Goal: Task Accomplishment & Management: Manage account settings

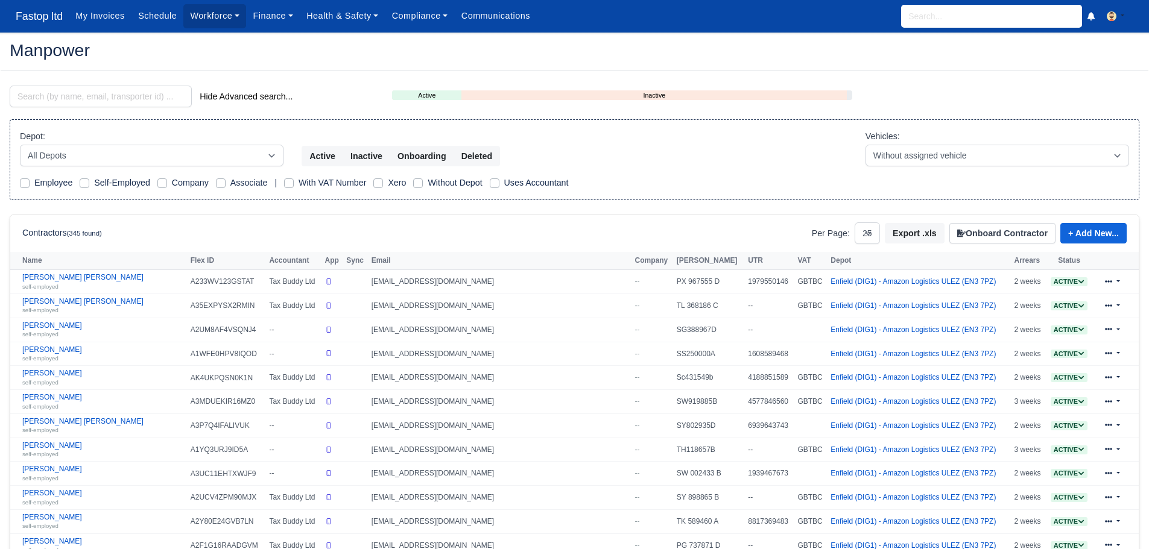
select select "25"
click at [74, 93] on input "search" at bounding box center [101, 97] width 182 height 22
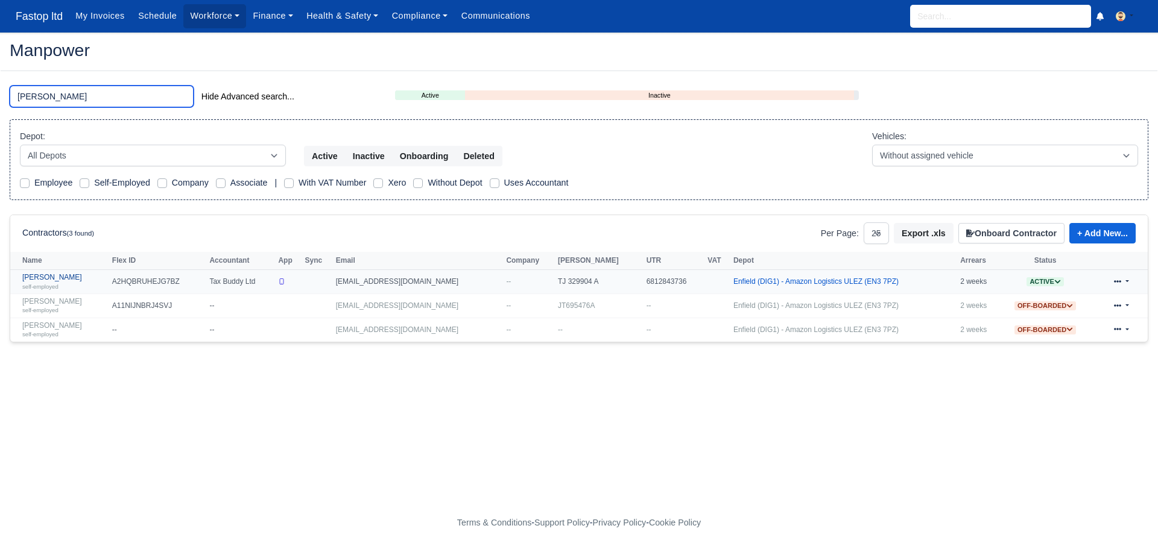
type input "david"
click at [45, 279] on link "David yau self-employed" at bounding box center [64, 281] width 84 height 17
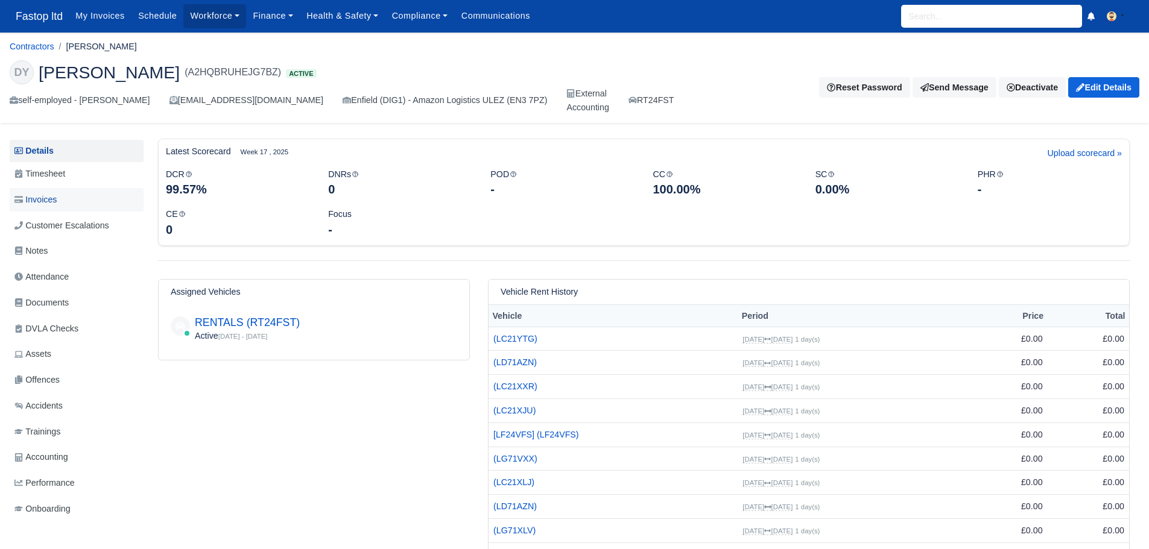
click at [49, 197] on span "Invoices" at bounding box center [35, 200] width 42 height 14
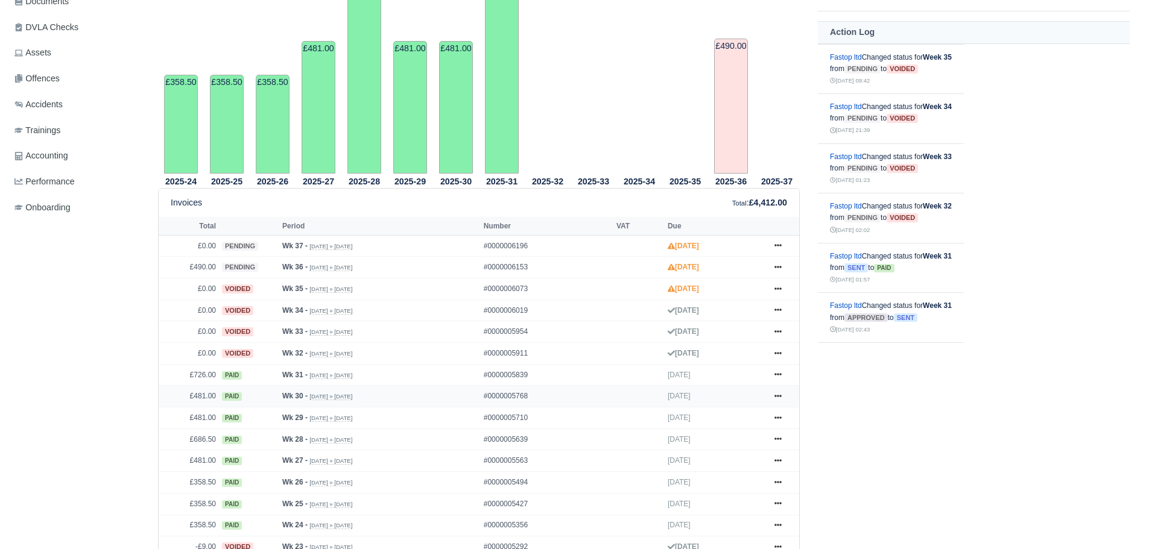
scroll to position [362, 0]
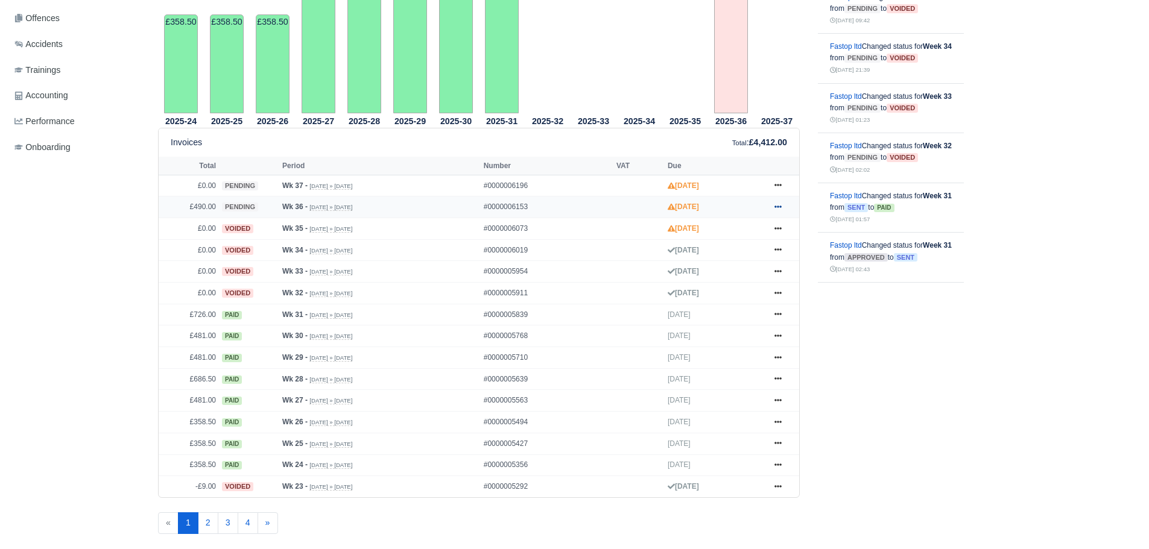
click at [778, 205] on icon at bounding box center [777, 206] width 7 height 7
click at [709, 231] on link "Show Invoice" at bounding box center [732, 228] width 107 height 25
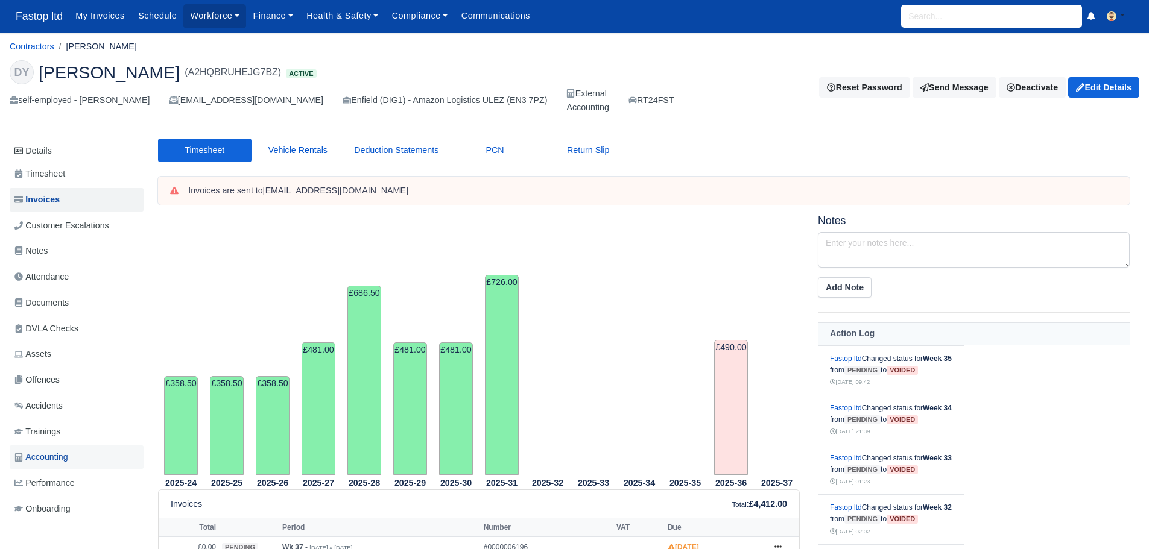
click at [52, 453] on span "Accounting" at bounding box center [41, 457] width 54 height 14
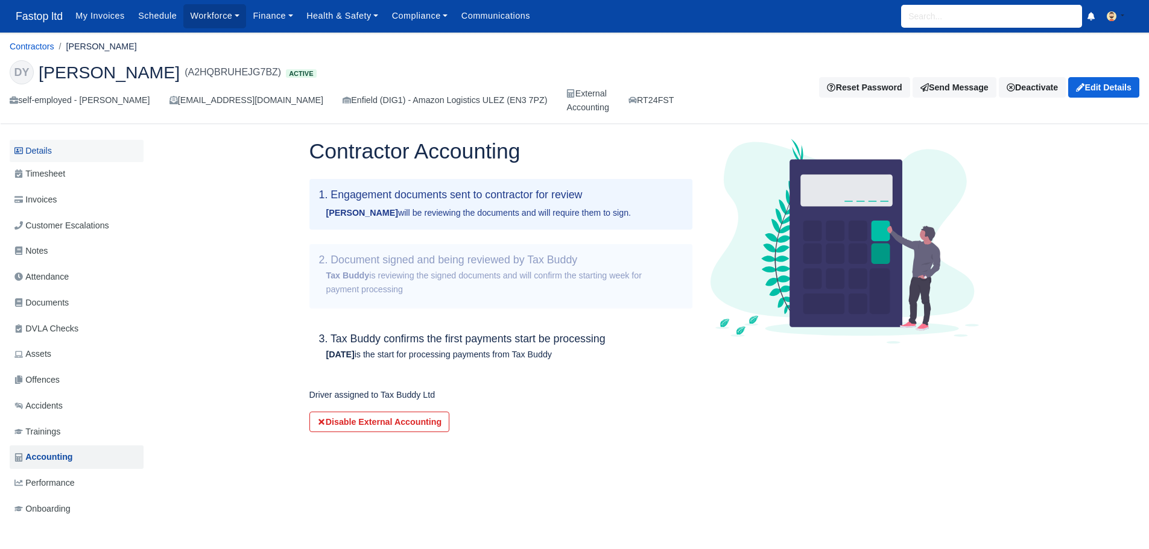
click at [50, 153] on link "Details" at bounding box center [77, 151] width 134 height 22
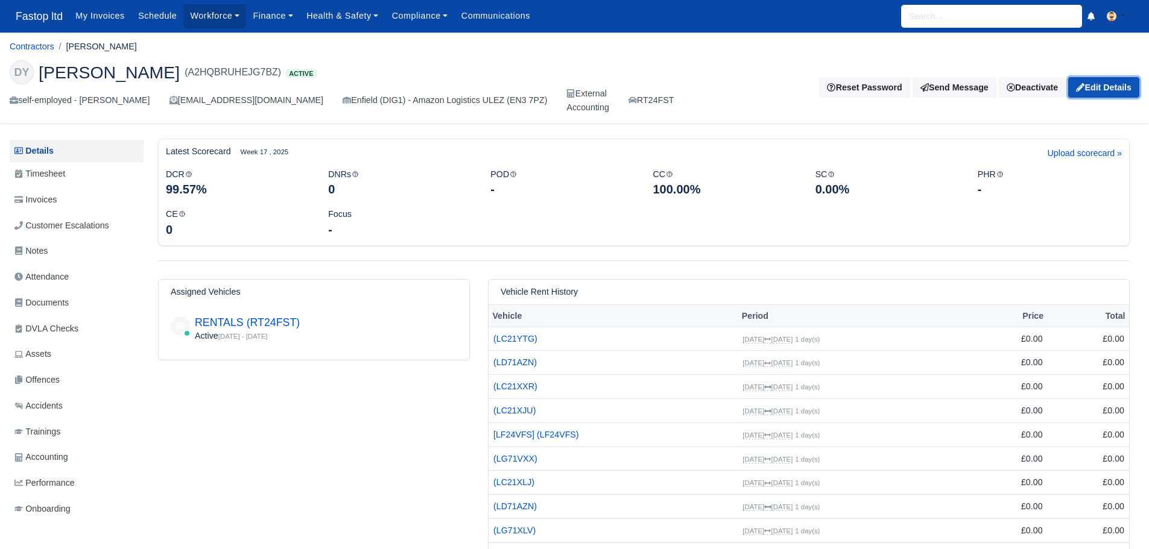
click at [1110, 88] on link "Edit Details" at bounding box center [1103, 87] width 71 height 21
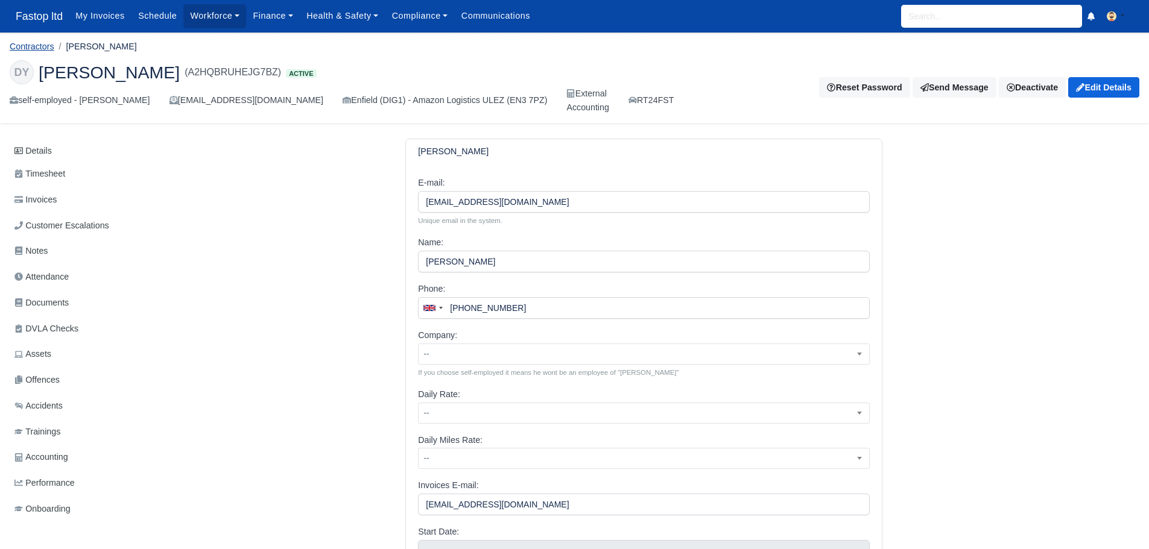
click at [34, 46] on link "Contractors" at bounding box center [32, 47] width 45 height 10
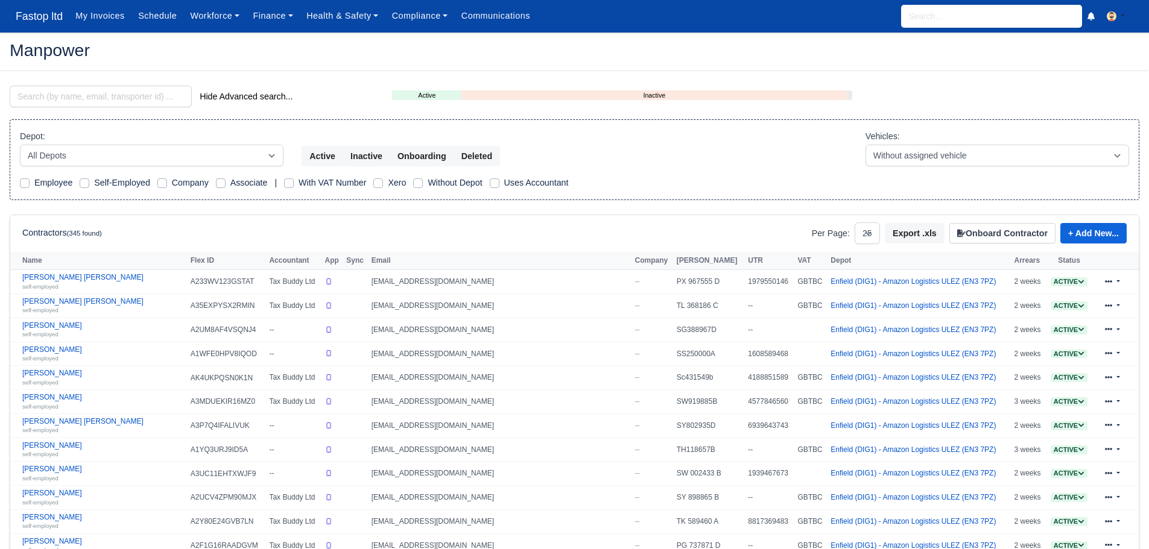
select select "25"
click at [79, 89] on input "search" at bounding box center [101, 97] width 182 height 22
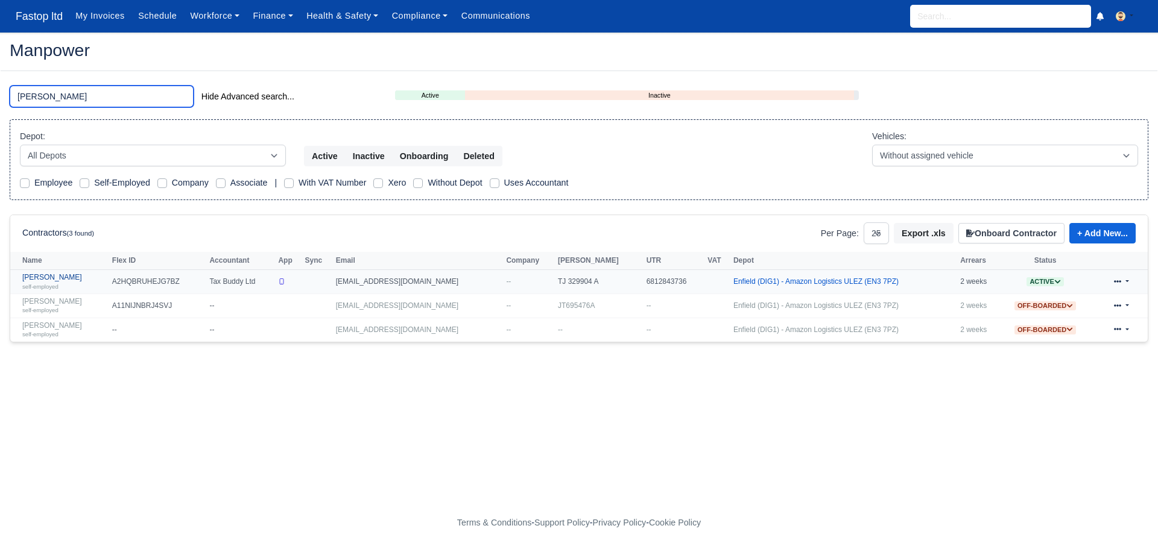
type input "david"
click at [48, 276] on link "David yau self-employed" at bounding box center [64, 281] width 84 height 17
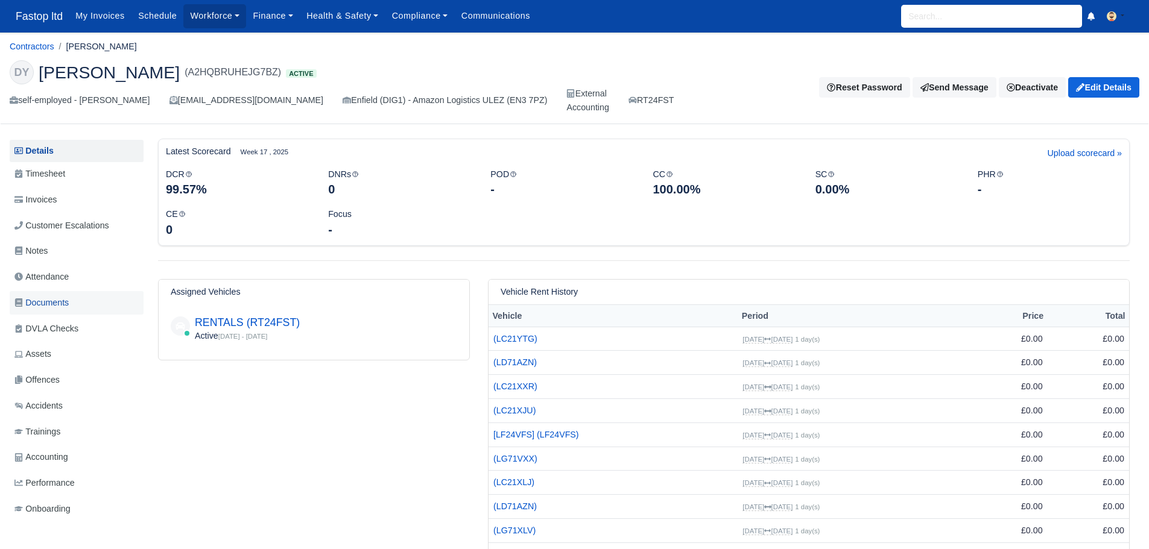
click at [53, 302] on span "Documents" at bounding box center [41, 303] width 54 height 14
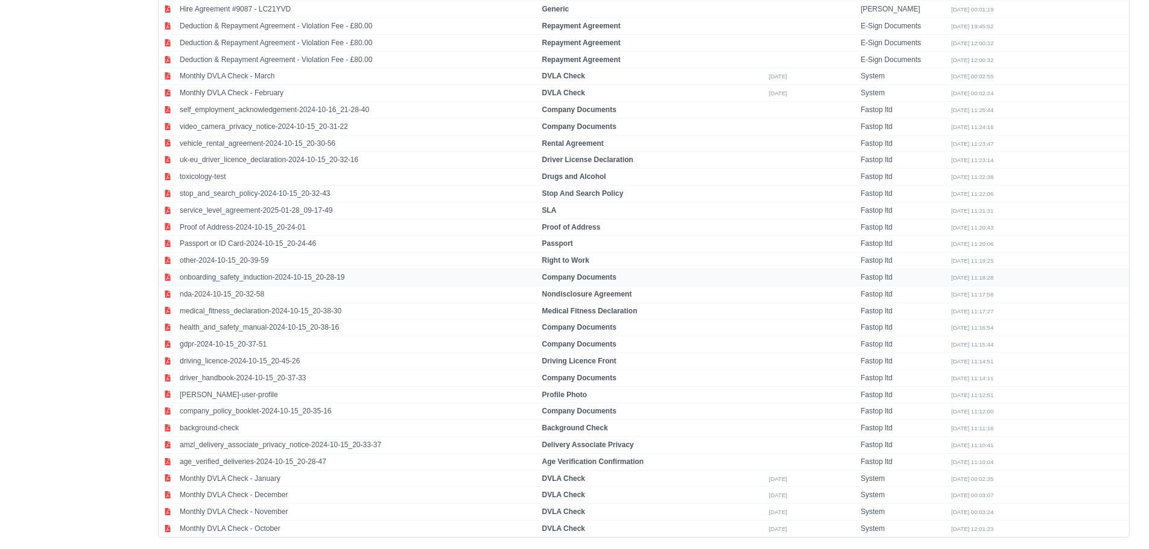
scroll to position [1484, 0]
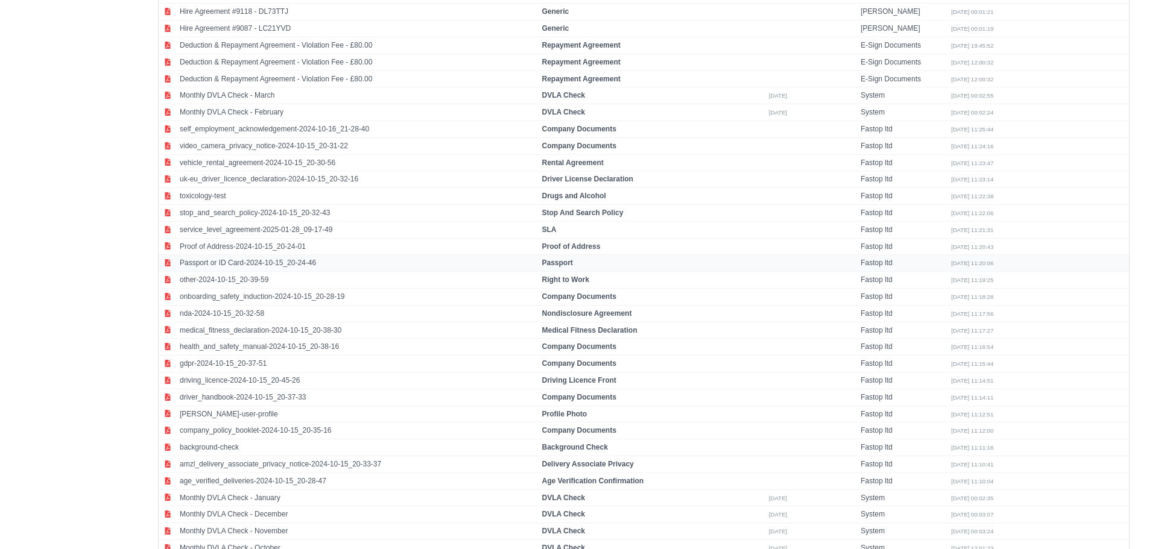
click at [560, 263] on strong "Passport" at bounding box center [557, 263] width 31 height 8
select select "passport"
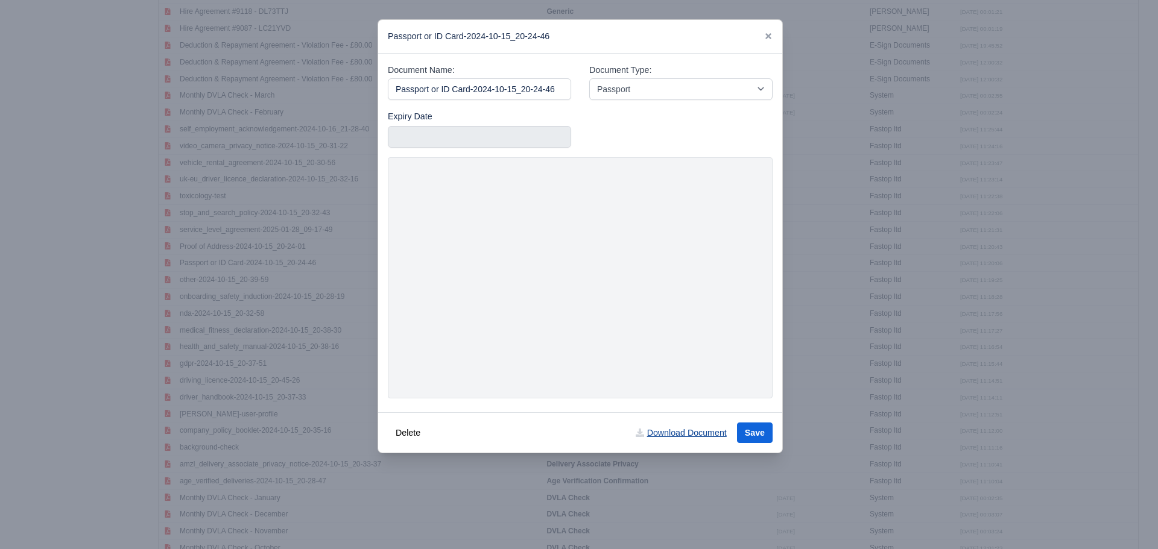
click at [697, 436] on link "Download Document" at bounding box center [681, 433] width 106 height 21
click at [772, 34] on icon at bounding box center [768, 36] width 8 height 8
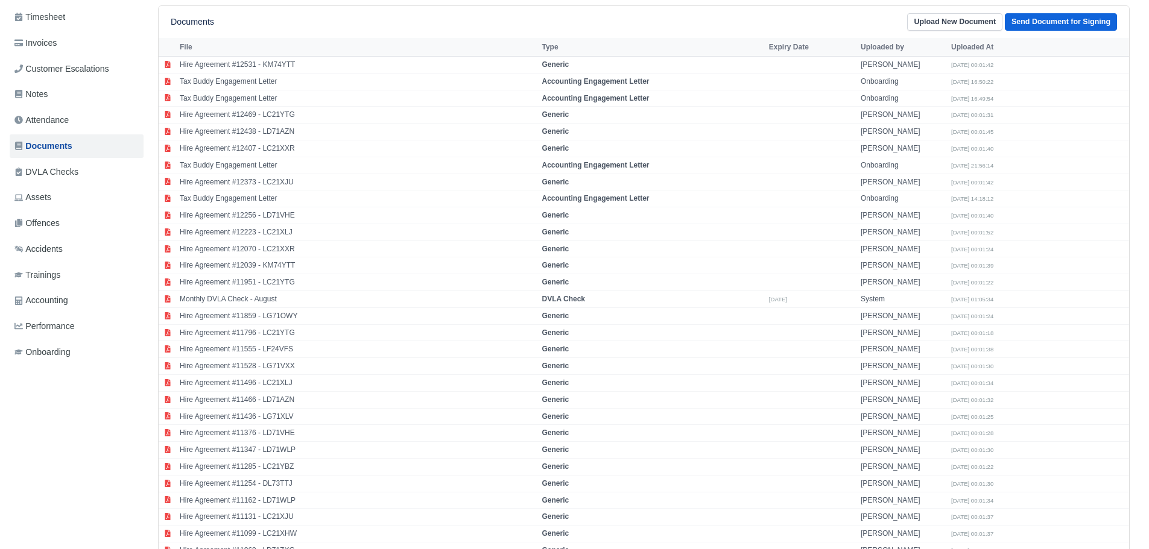
scroll to position [0, 0]
